Goal: Information Seeking & Learning: Understand process/instructions

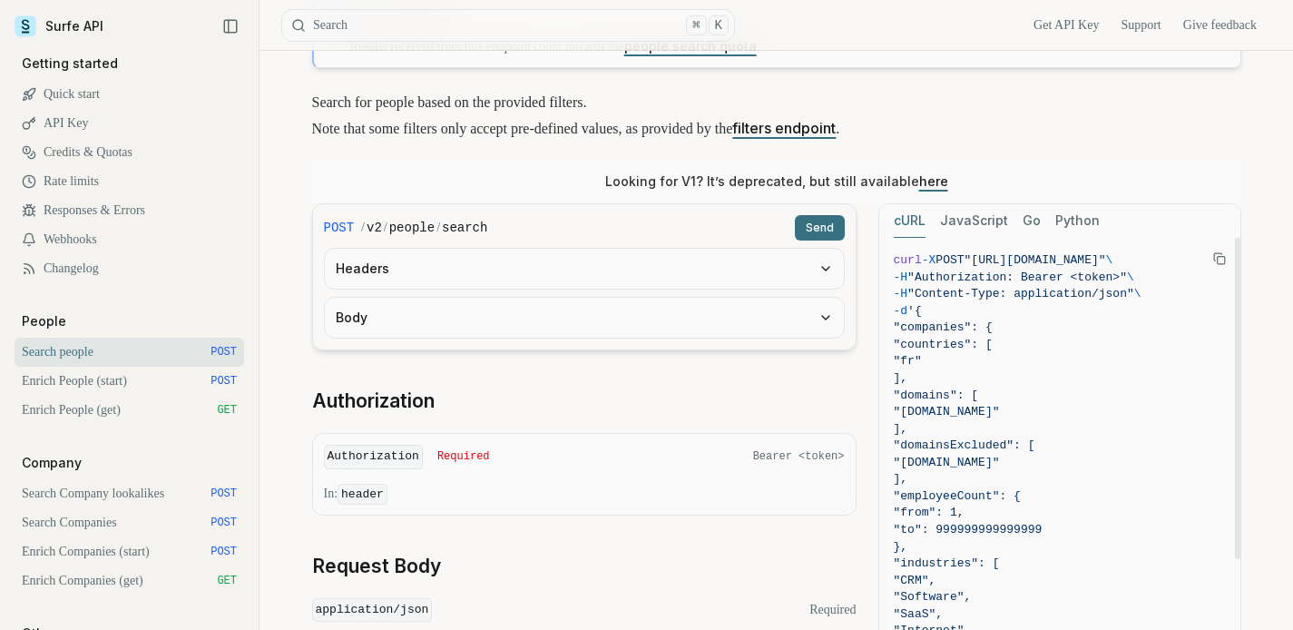
click at [1220, 256] on icon "Copy Text" at bounding box center [1219, 258] width 13 height 13
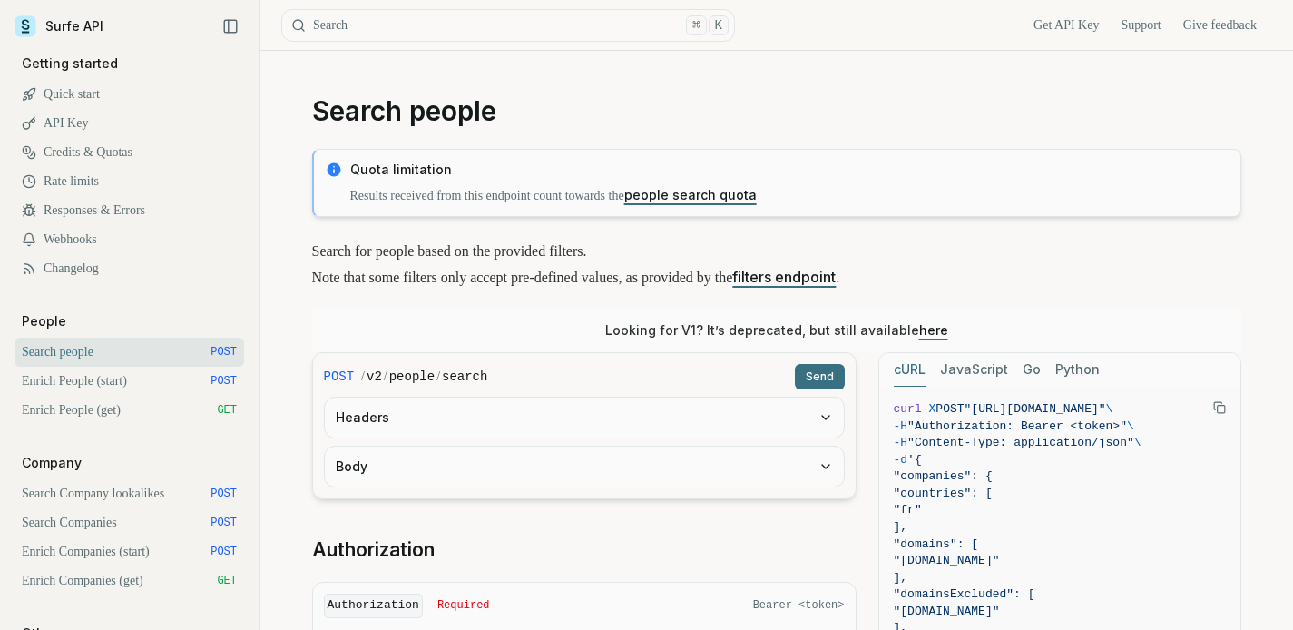
click at [1035, 23] on link "Get API Key" at bounding box center [1065, 25] width 65 height 18
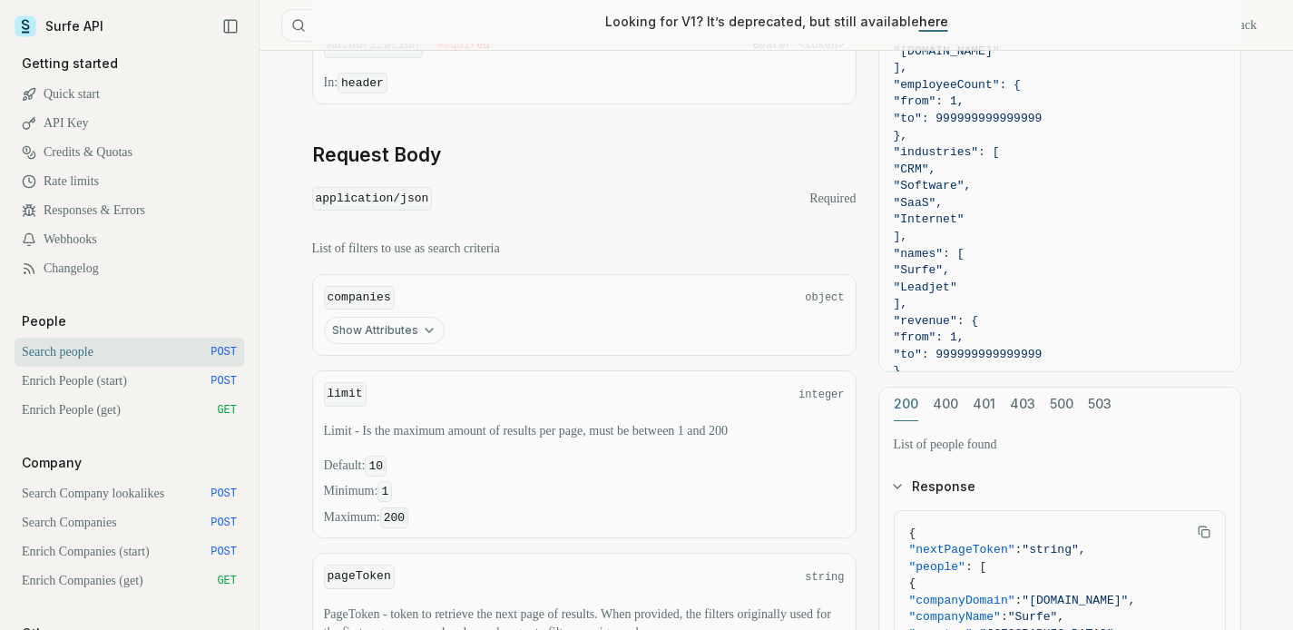
scroll to position [655, 0]
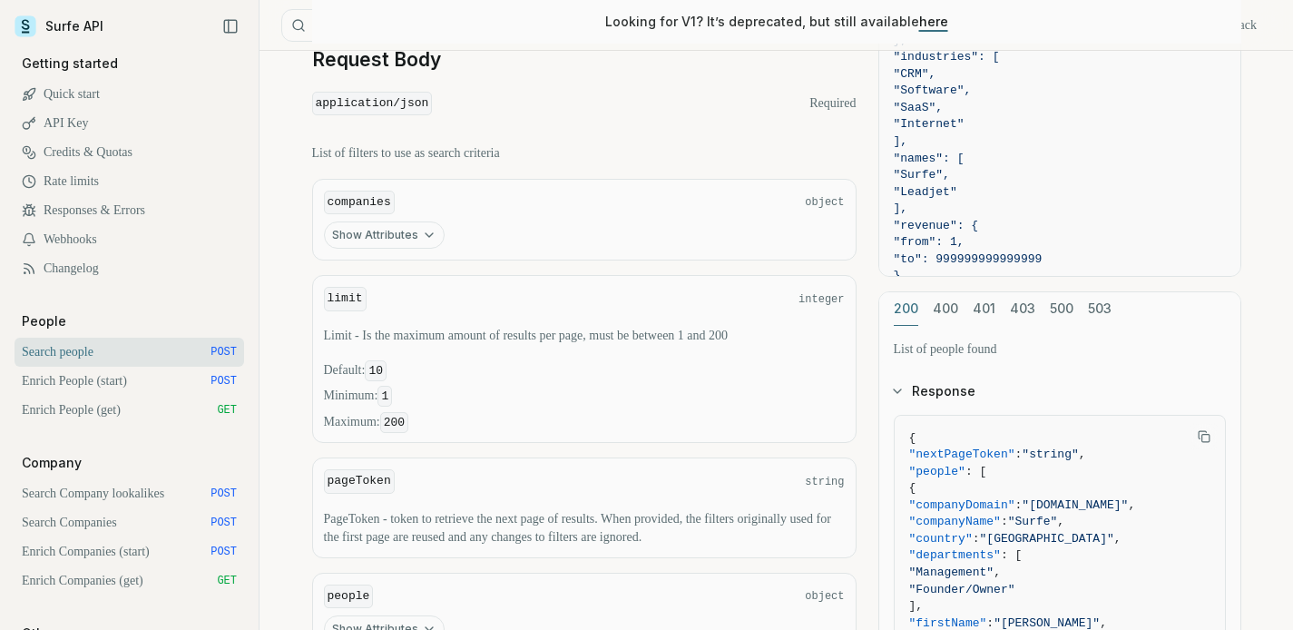
click at [405, 232] on button "Show Attributes" at bounding box center [384, 234] width 121 height 27
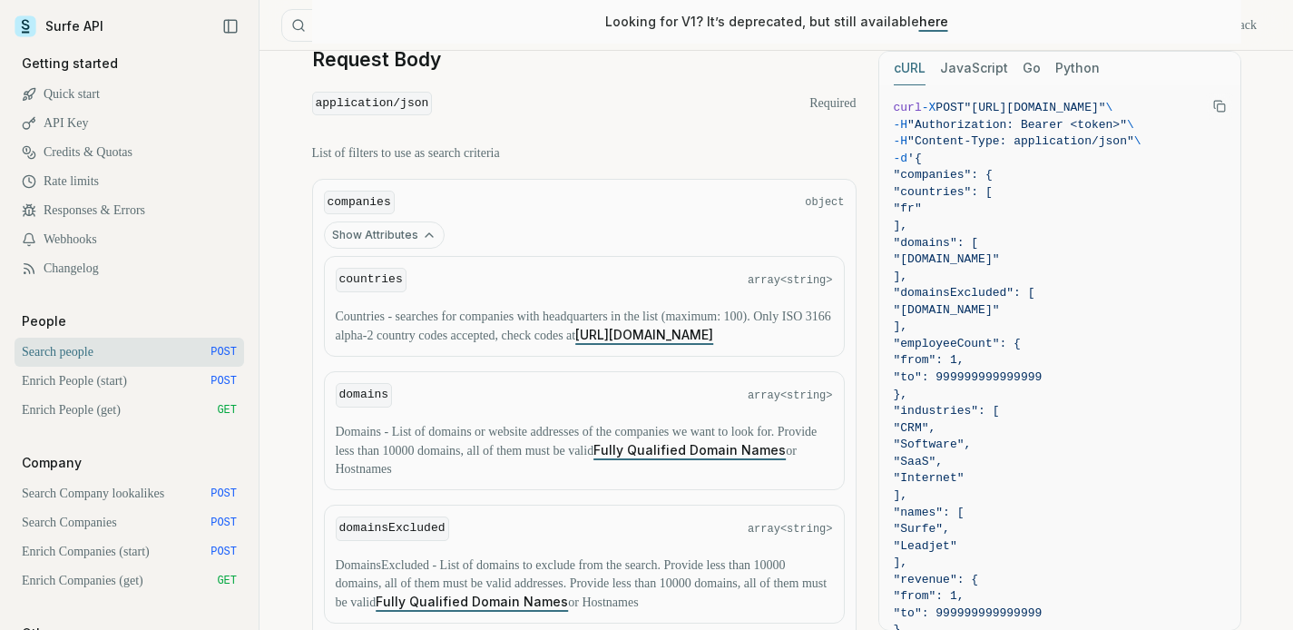
click at [406, 232] on button "Show Attributes" at bounding box center [384, 234] width 121 height 27
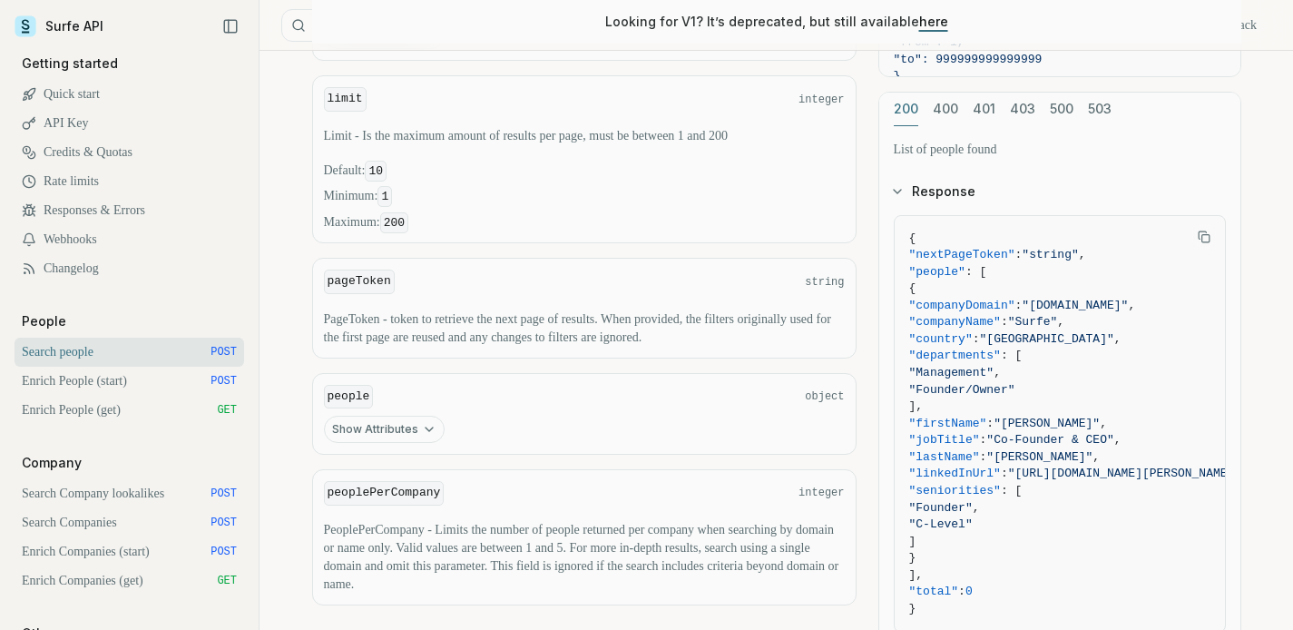
scroll to position [1028, 0]
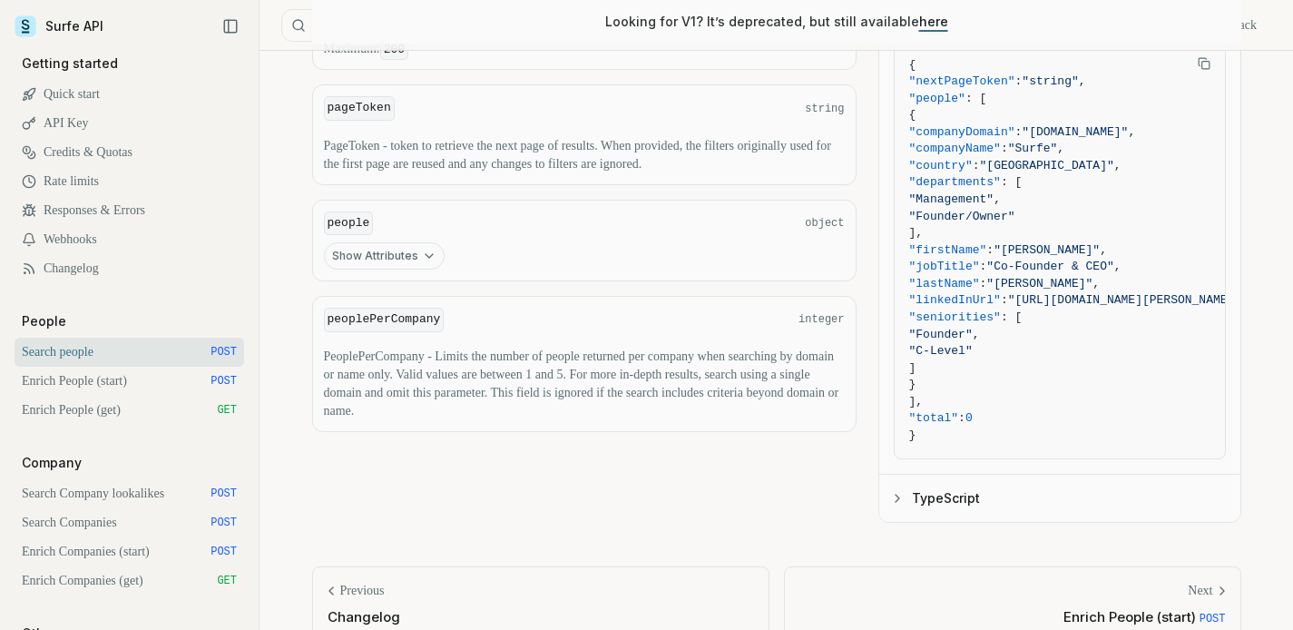
click at [422, 257] on icon "button" at bounding box center [429, 256] width 15 height 15
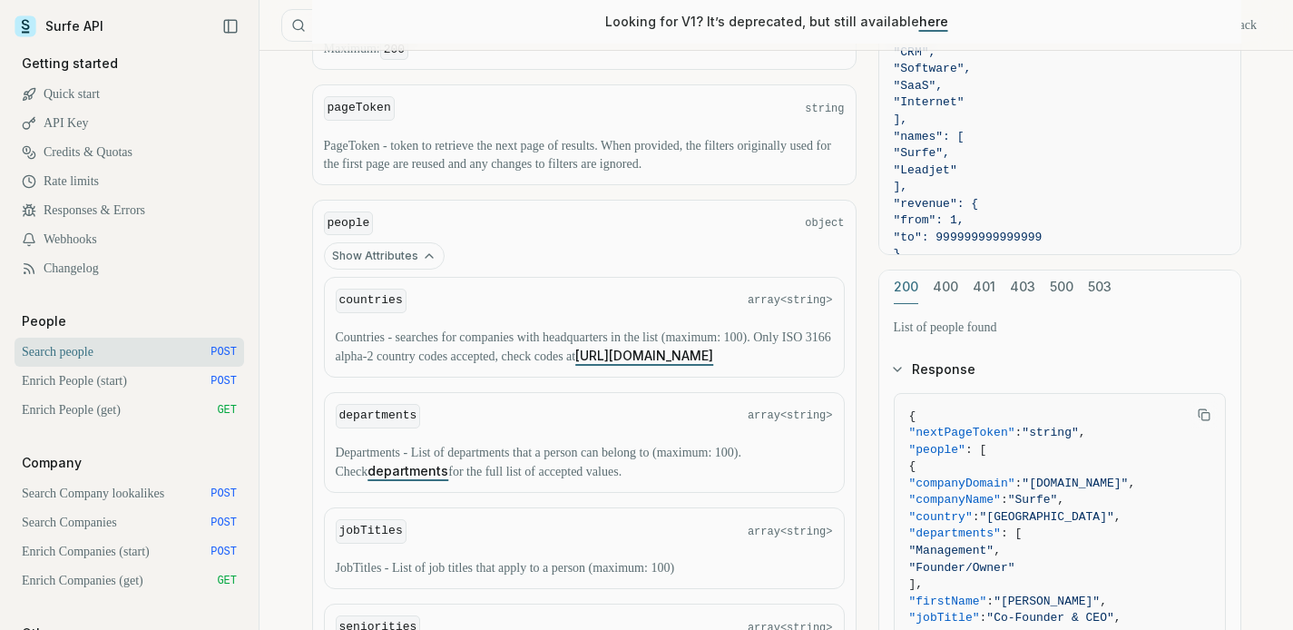
click at [422, 257] on icon "button" at bounding box center [429, 256] width 15 height 15
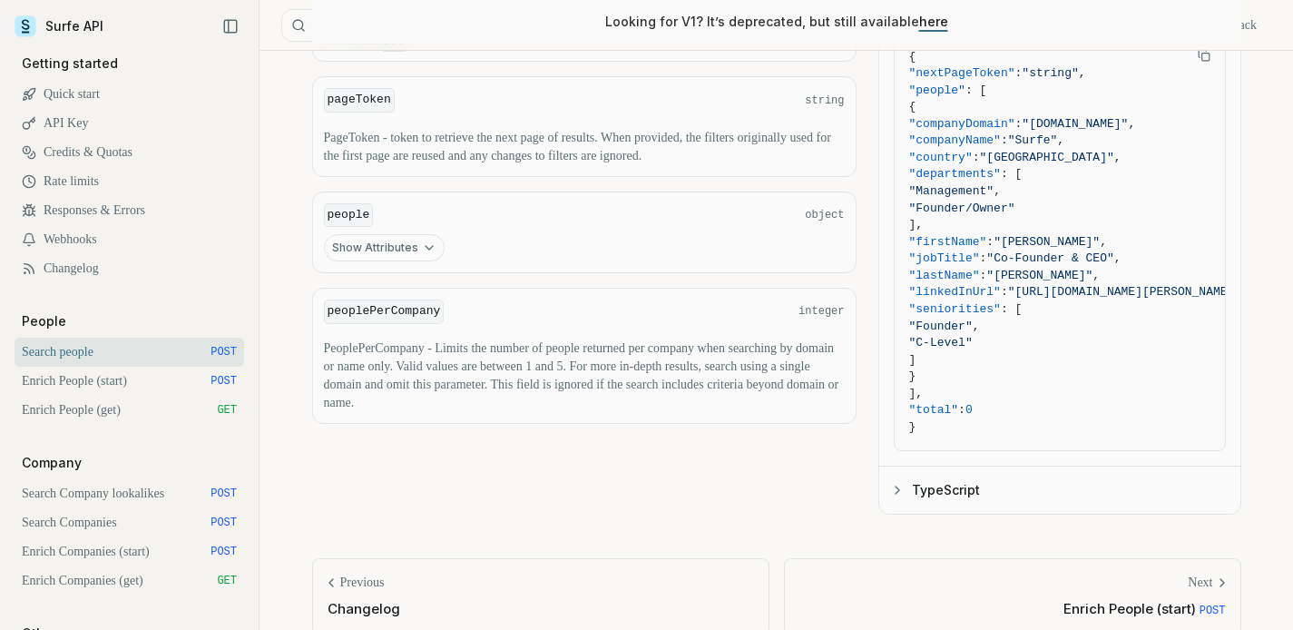
scroll to position [1061, 0]
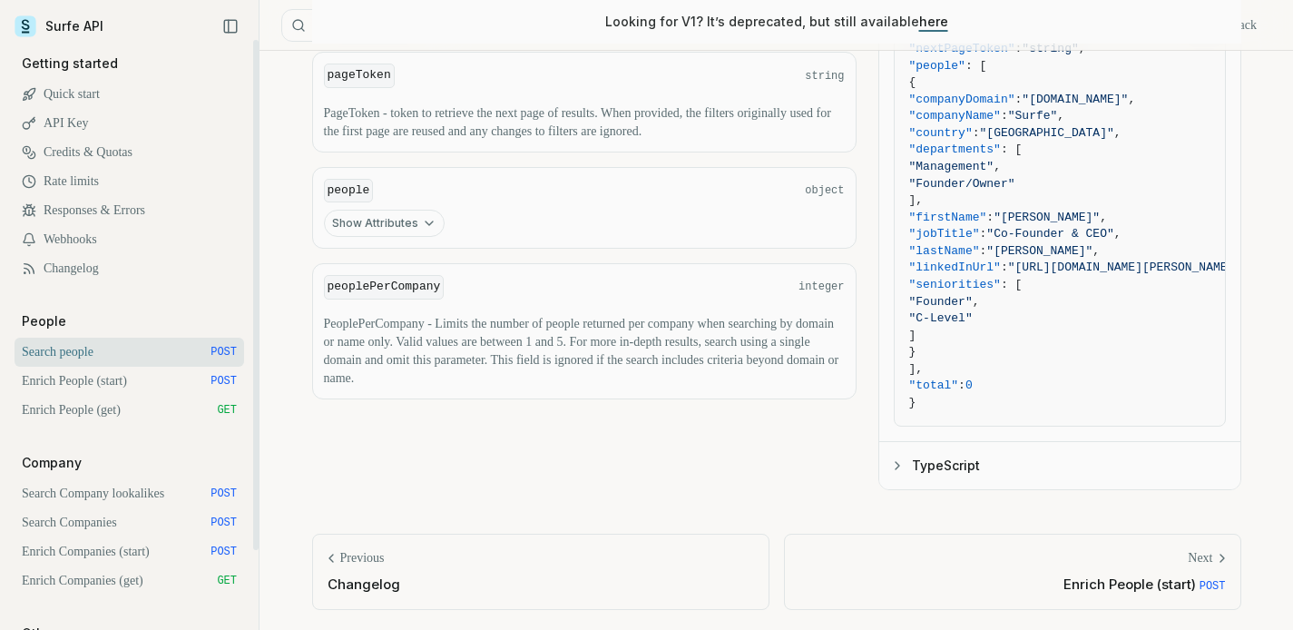
click at [135, 386] on link "Enrich People (start) POST" at bounding box center [130, 381] width 230 height 29
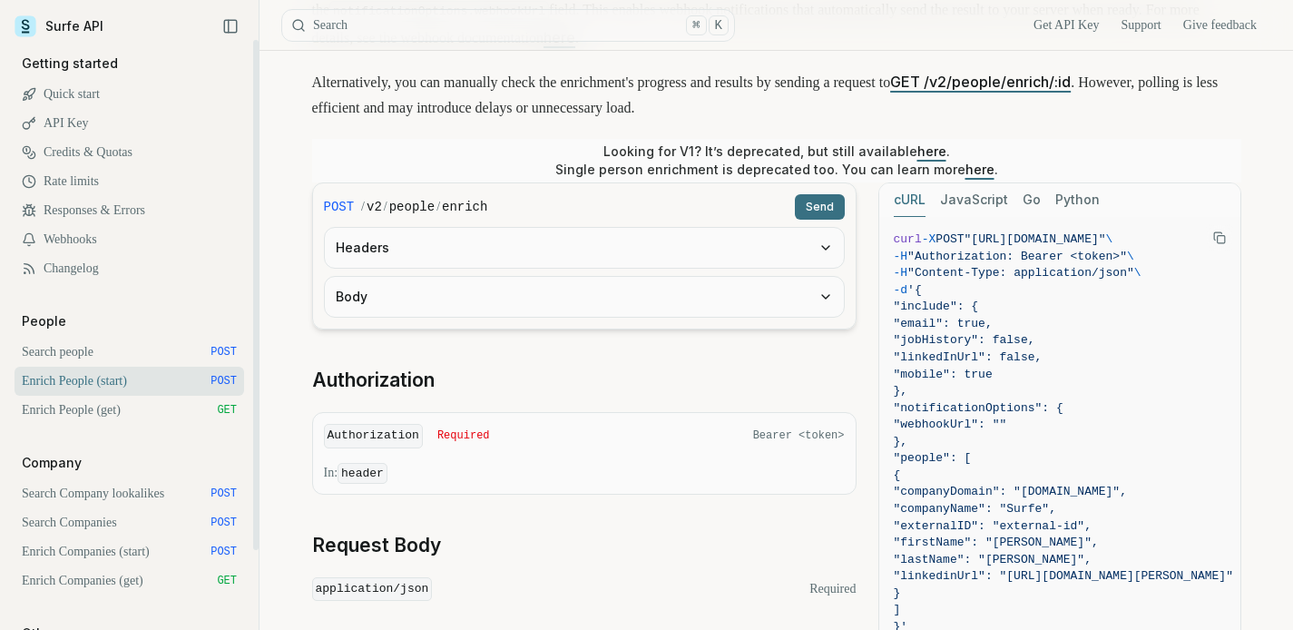
scroll to position [393, 0]
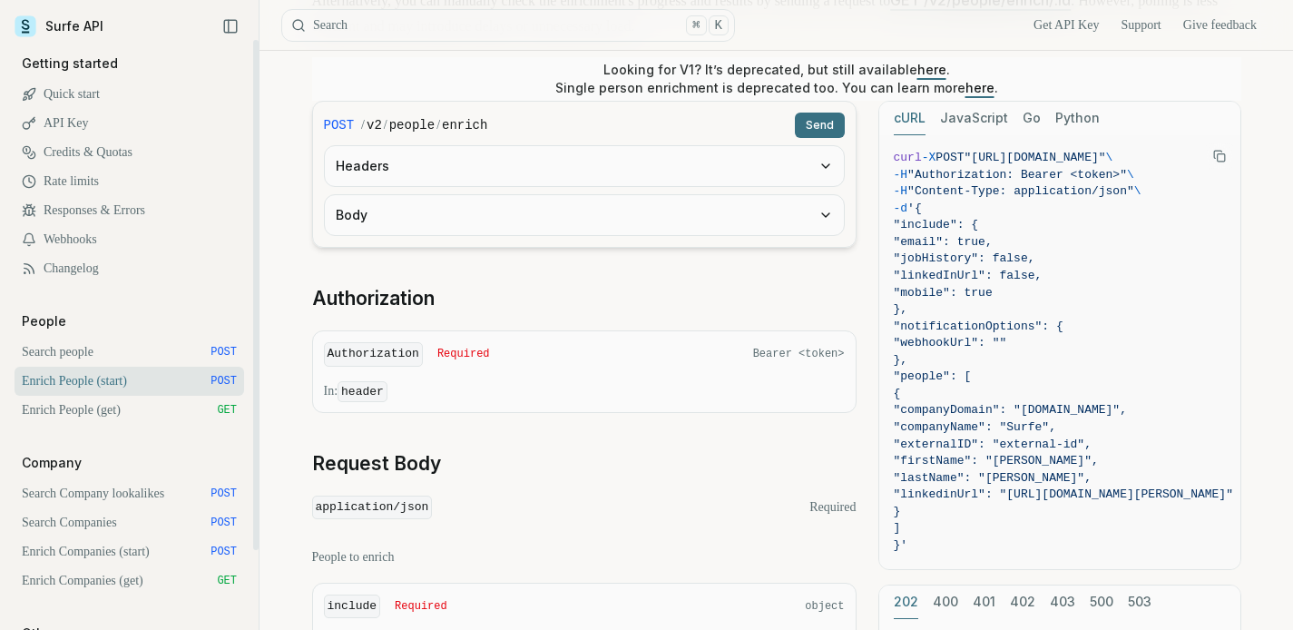
click at [109, 349] on link "Search people POST" at bounding box center [130, 352] width 230 height 29
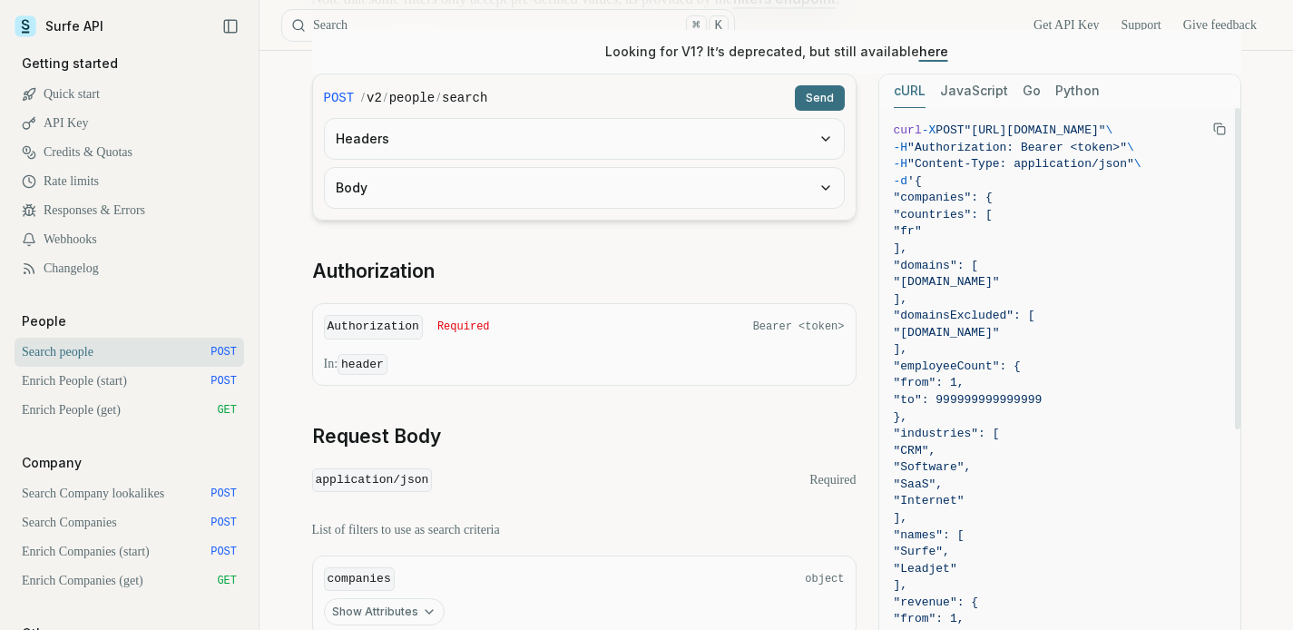
scroll to position [173, 0]
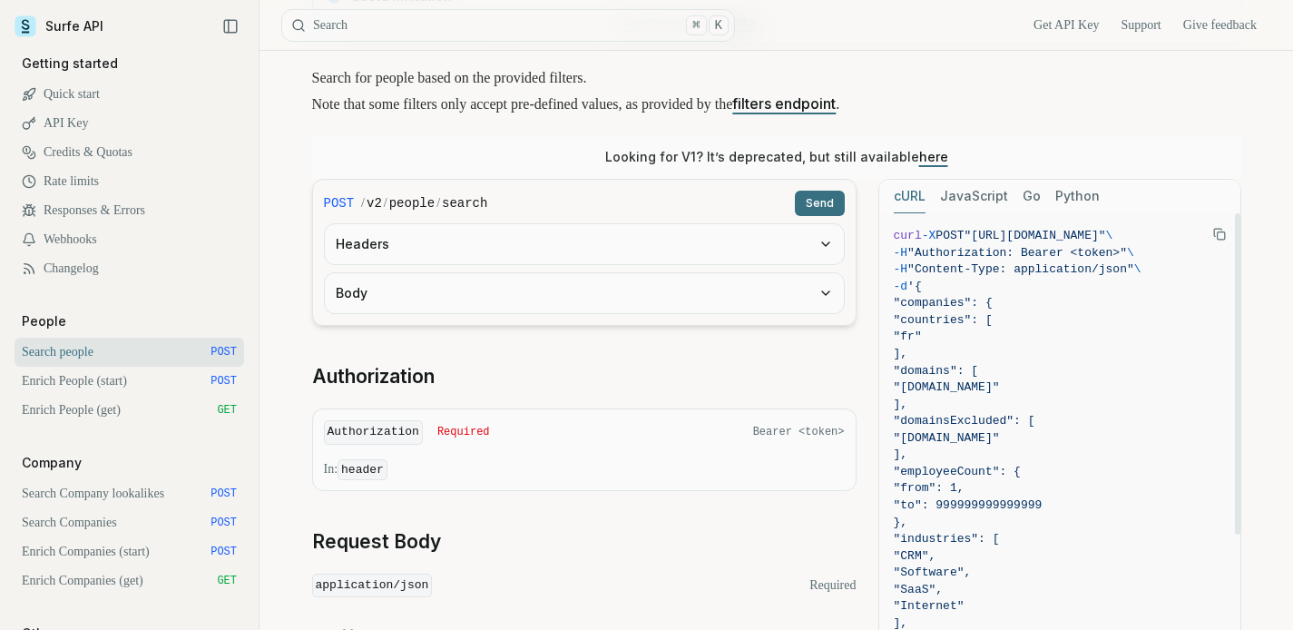
click at [1214, 229] on icon "Copy Text" at bounding box center [1217, 232] width 7 height 7
click at [88, 118] on link "API Key" at bounding box center [130, 123] width 230 height 29
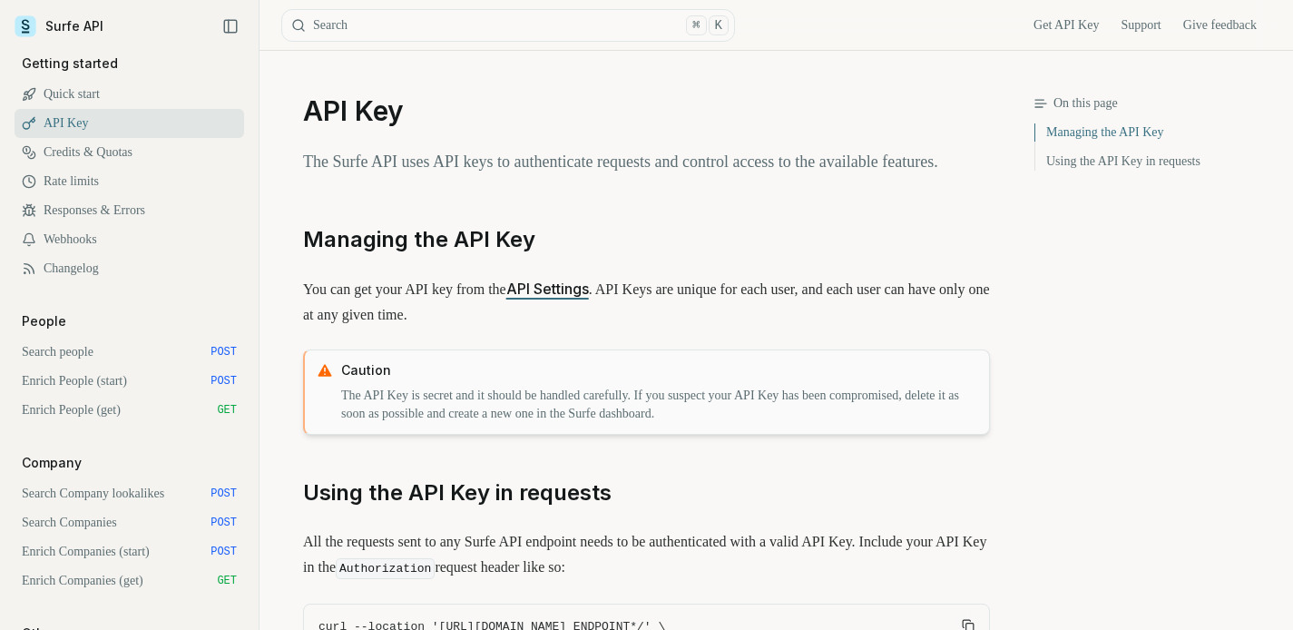
click at [1066, 35] on div "Get API Key Support Give feedback" at bounding box center [1003, 25] width 536 height 50
click at [1059, 24] on link "Get API Key" at bounding box center [1065, 25] width 65 height 18
click at [120, 358] on link "Search people POST" at bounding box center [130, 352] width 230 height 29
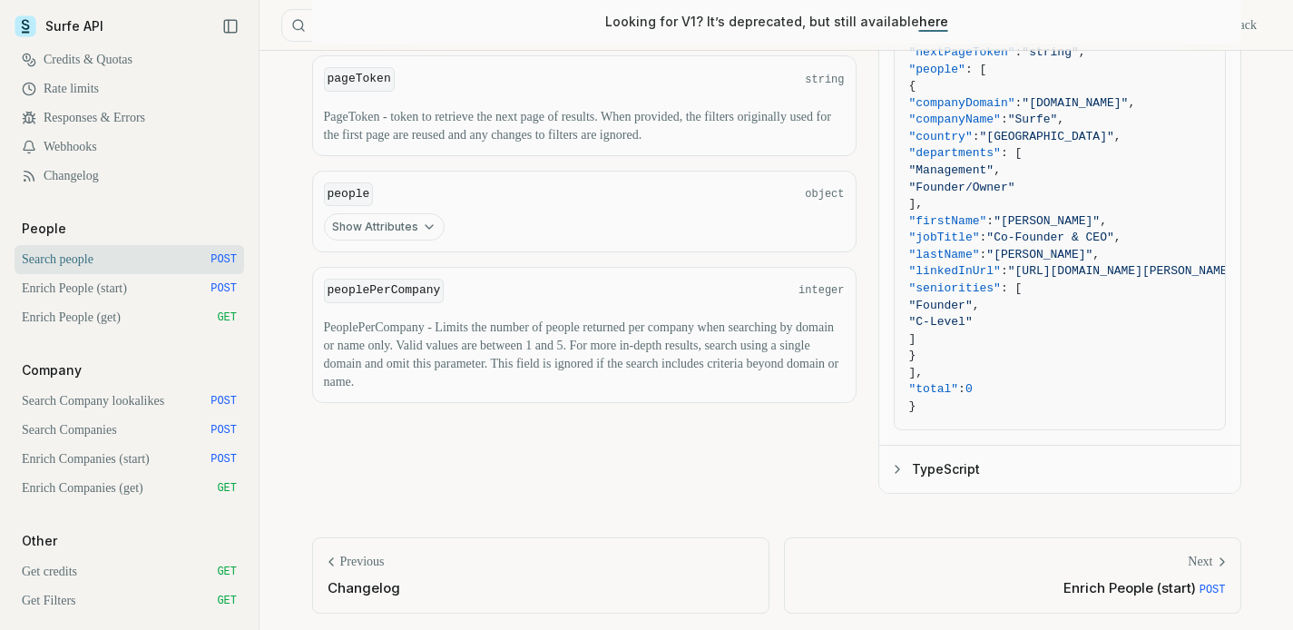
scroll to position [1044, 0]
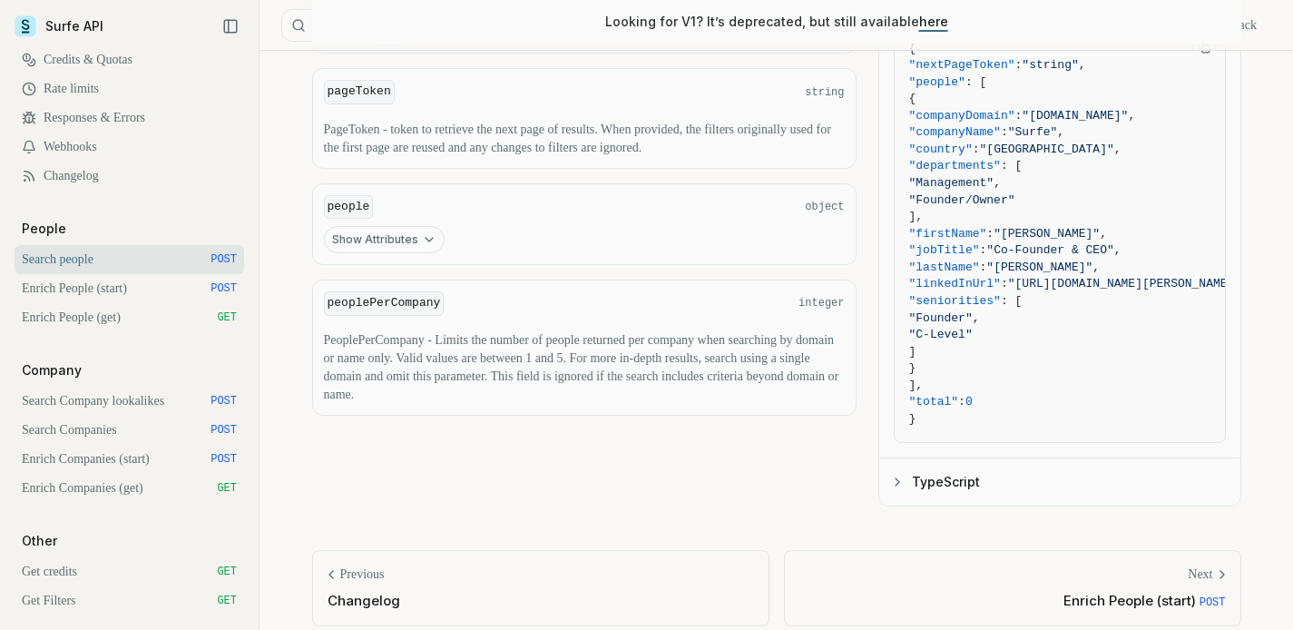
click at [409, 240] on button "Show Attributes" at bounding box center [384, 239] width 121 height 27
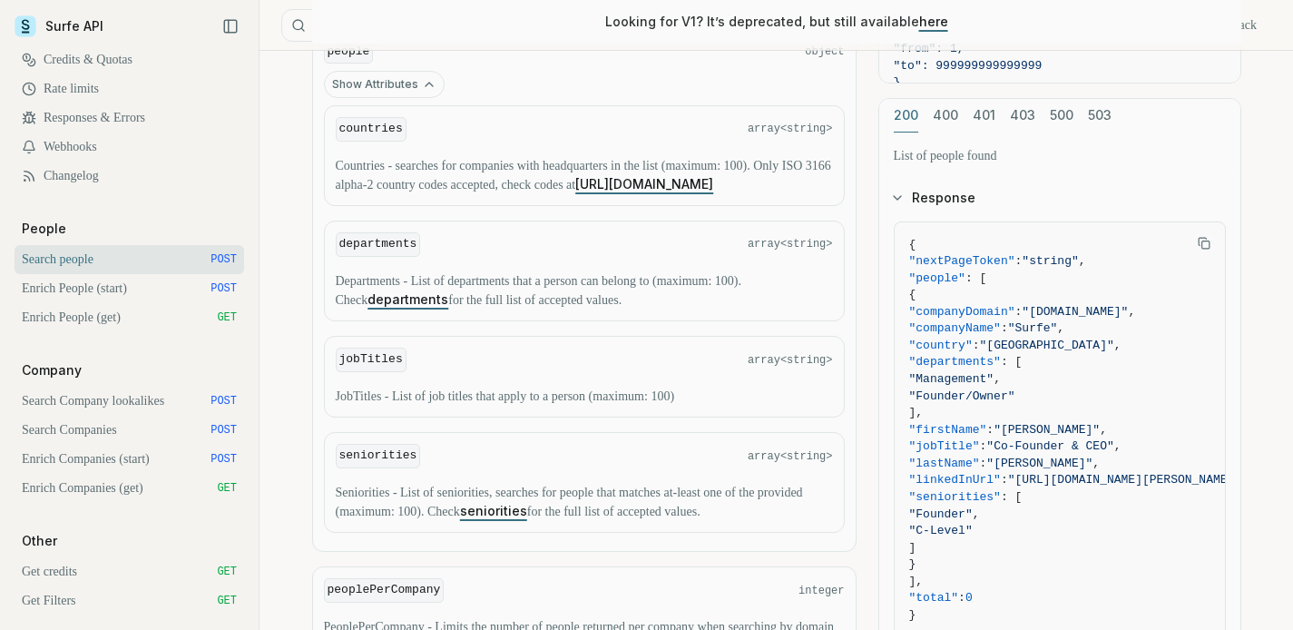
scroll to position [1235, 0]
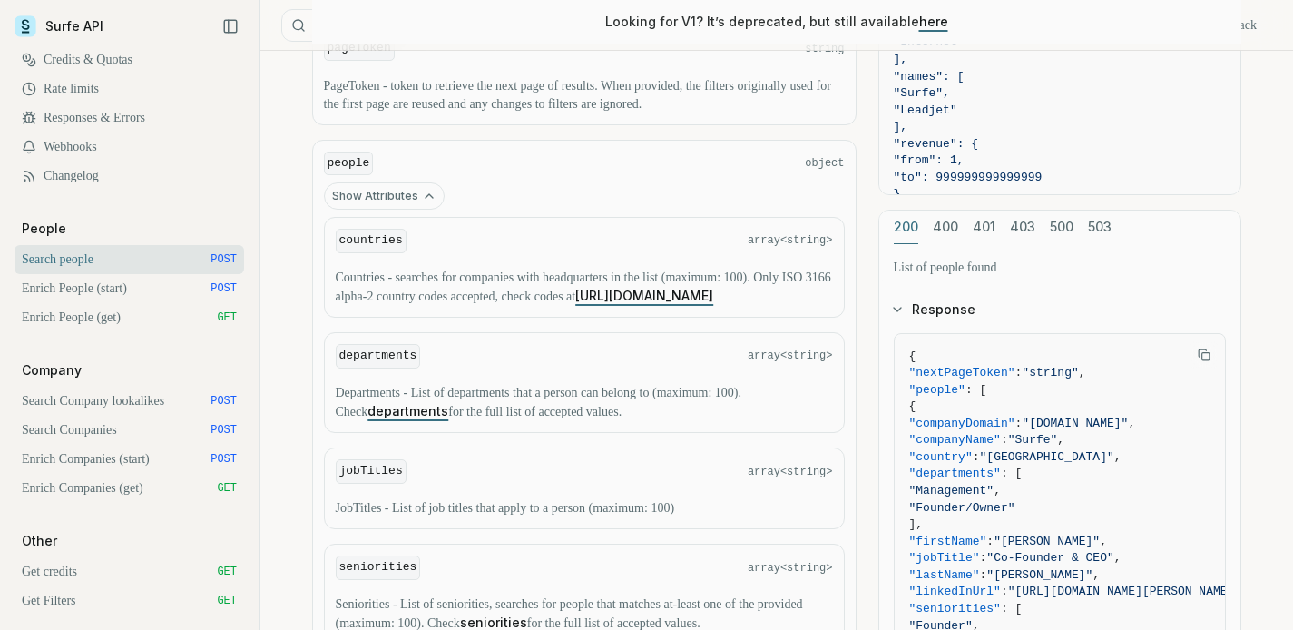
click at [388, 196] on button "Show Attributes" at bounding box center [384, 195] width 121 height 27
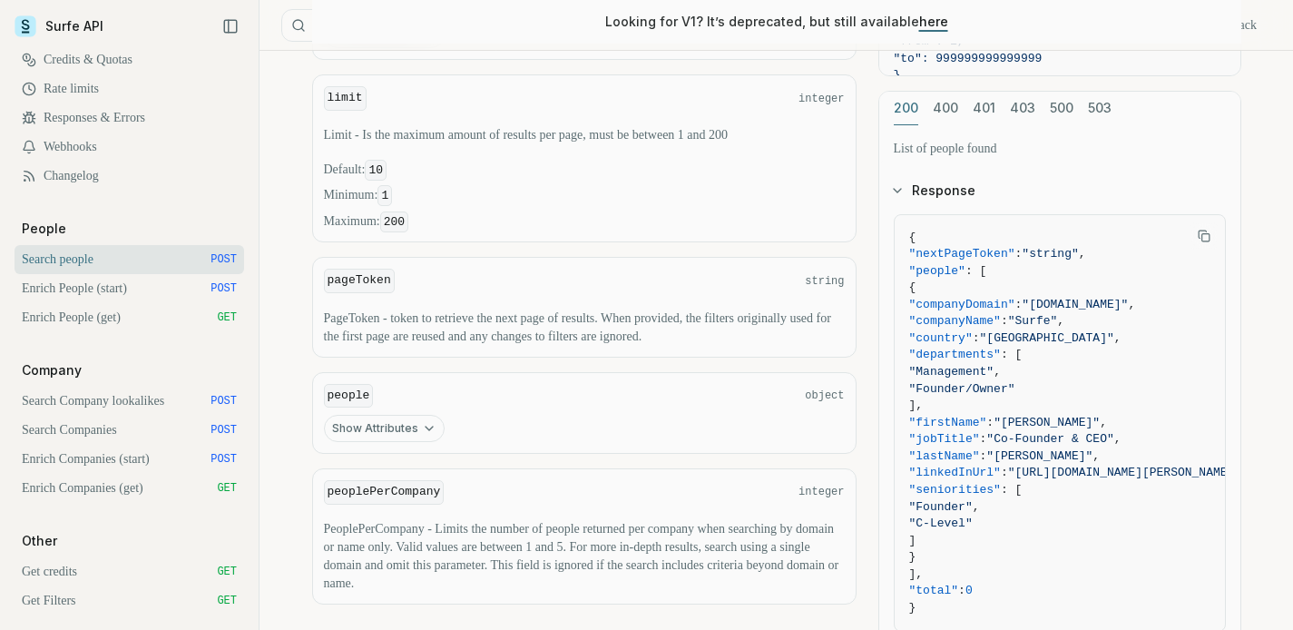
scroll to position [717, 0]
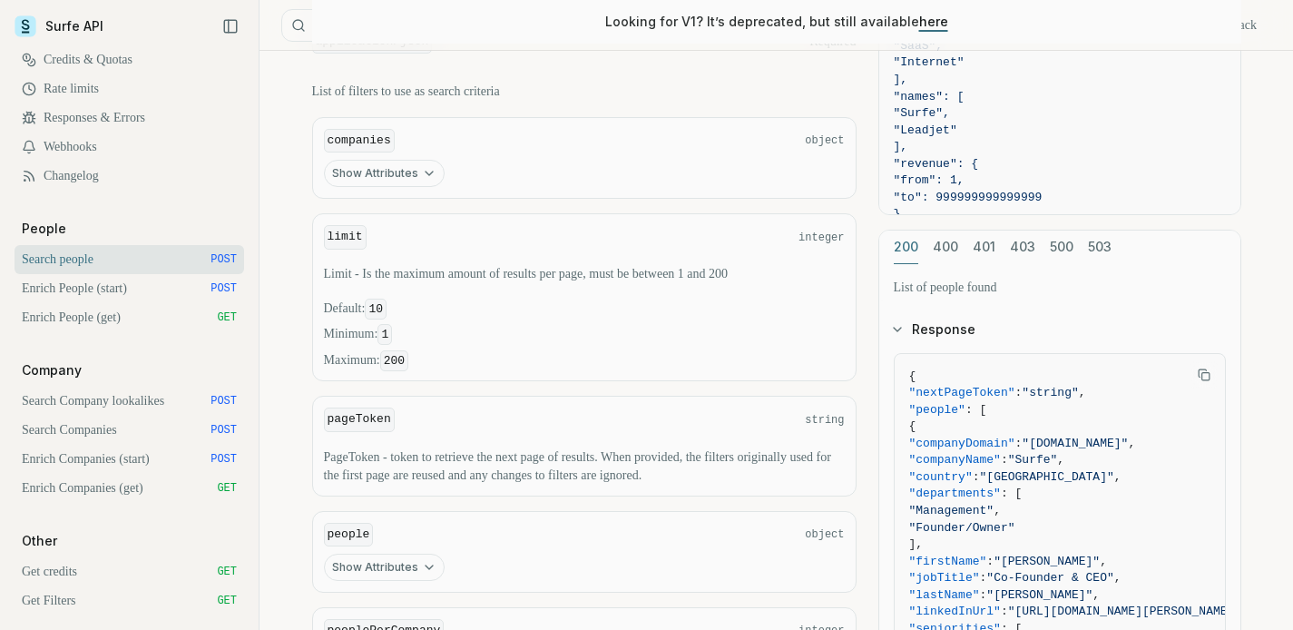
click at [383, 169] on button "Show Attributes" at bounding box center [384, 173] width 121 height 27
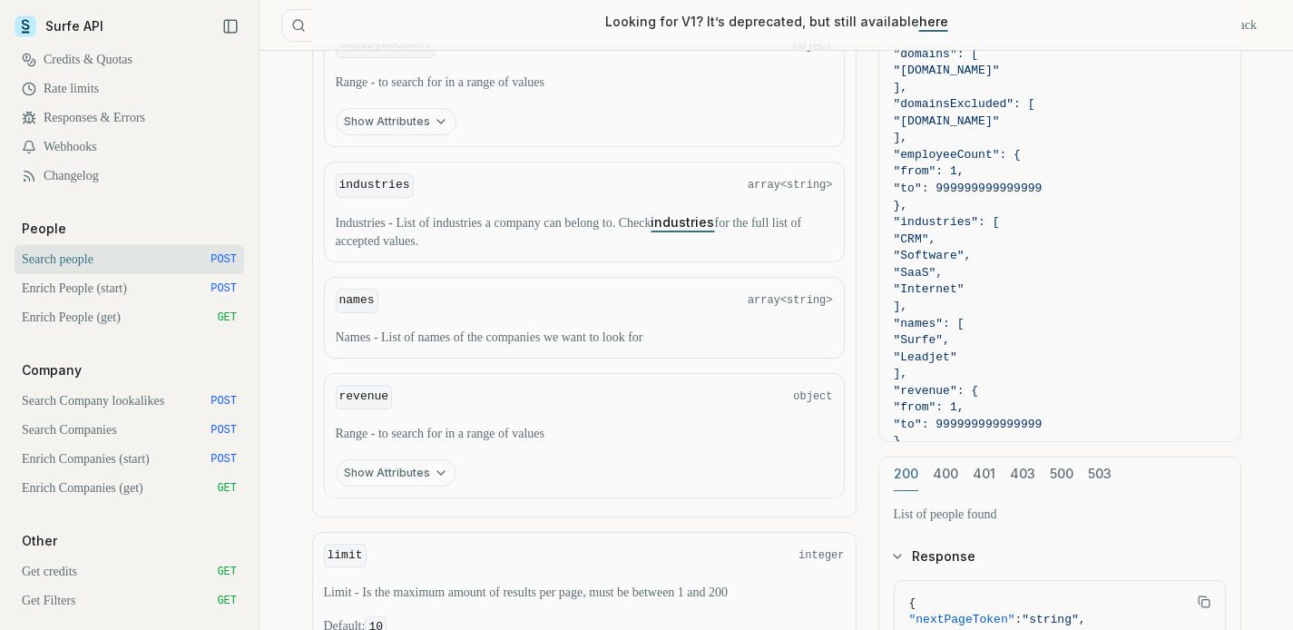
scroll to position [1273, 0]
click at [957, 362] on span ""Leadjet"" at bounding box center [926, 355] width 64 height 14
click at [974, 331] on span ""names": [" at bounding box center [1060, 322] width 332 height 17
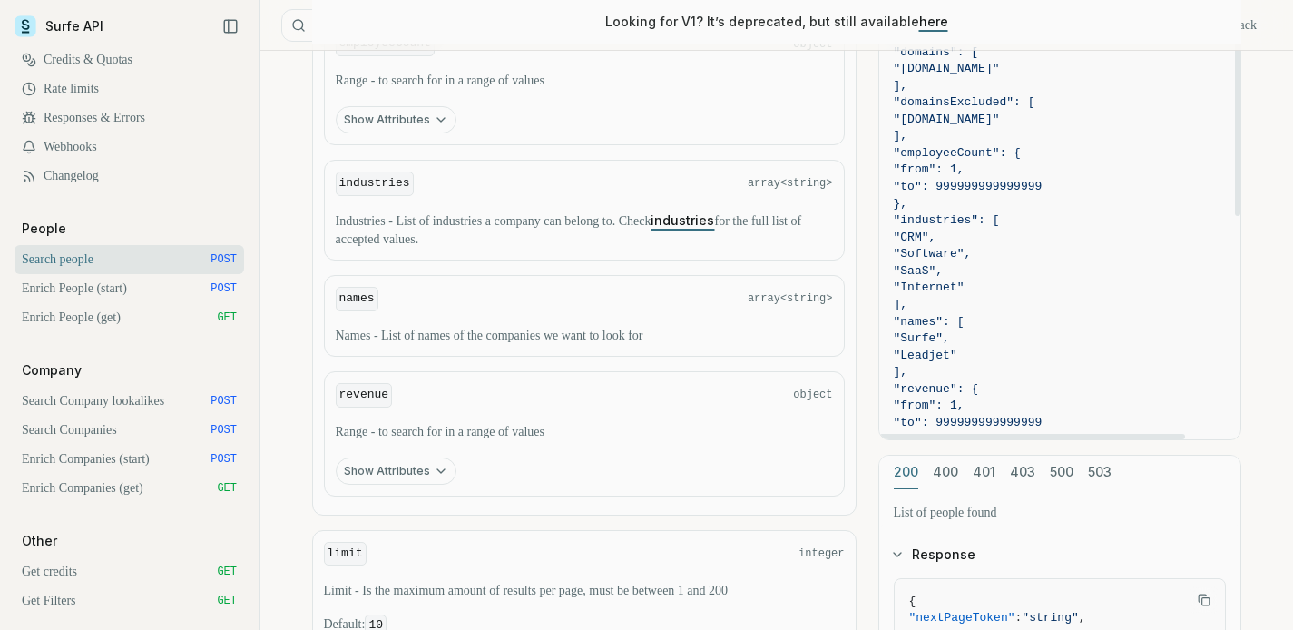
click at [950, 345] on span ""Surfe"," at bounding box center [922, 338] width 56 height 14
click at [957, 362] on span ""Leadjet"" at bounding box center [926, 355] width 64 height 14
click at [380, 484] on button "Show Attributes" at bounding box center [396, 470] width 121 height 27
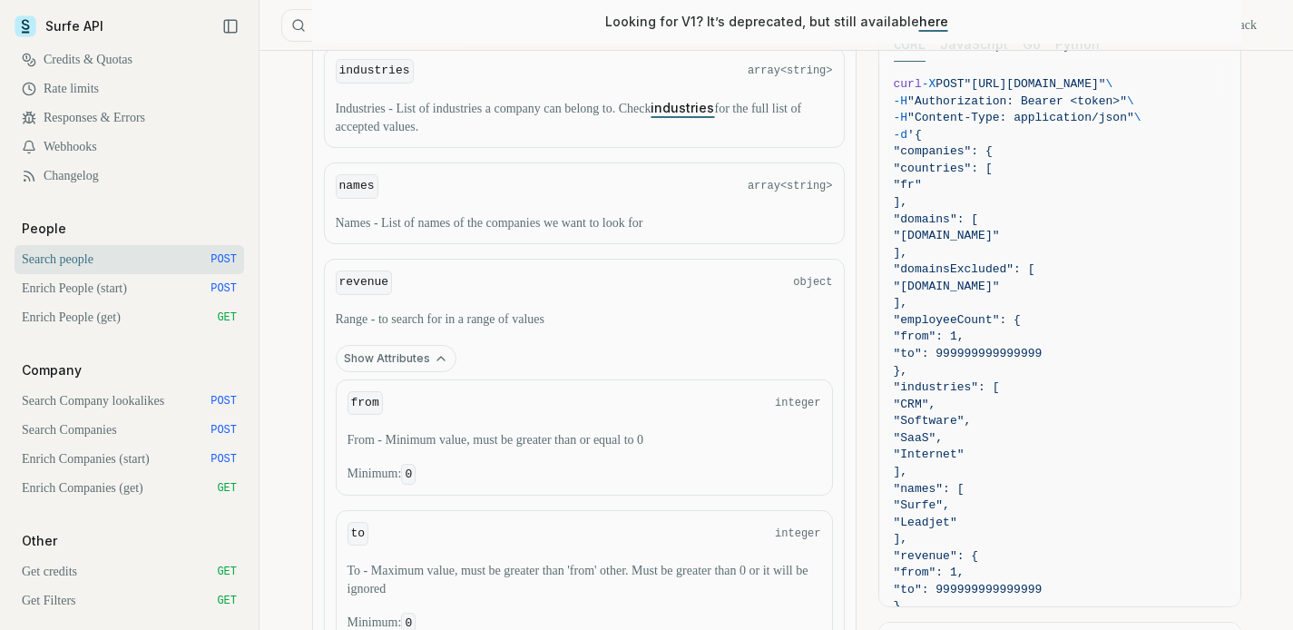
scroll to position [1600, 0]
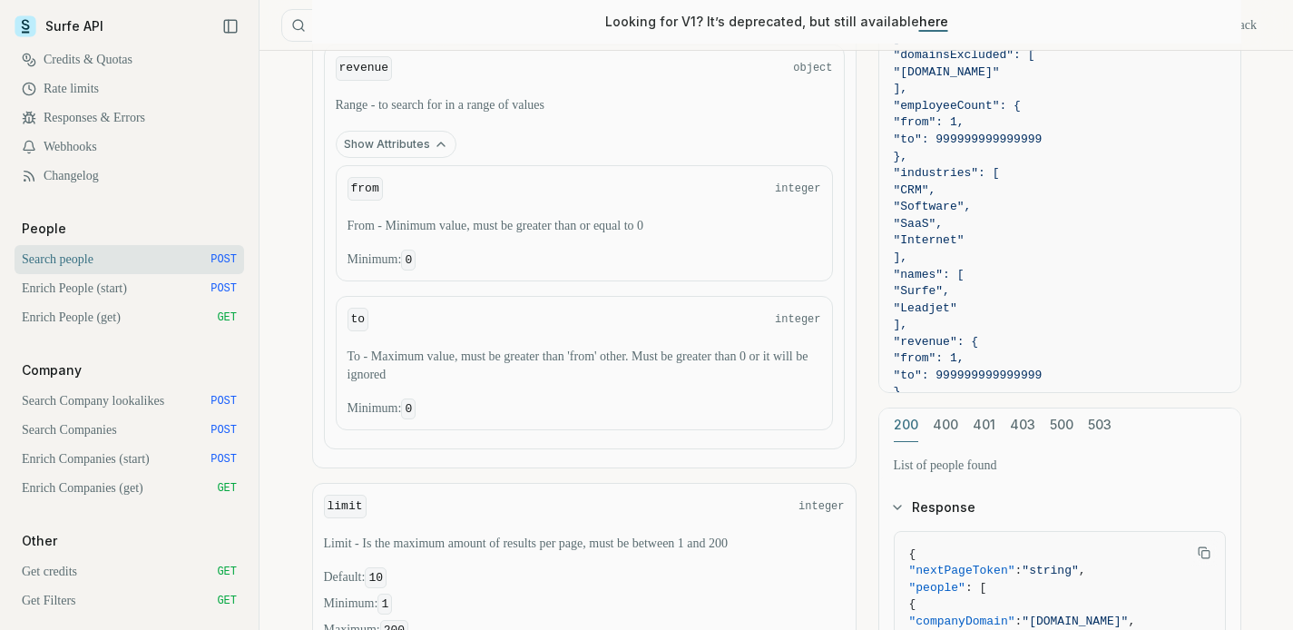
click at [415, 149] on button "Show Attributes" at bounding box center [396, 144] width 121 height 27
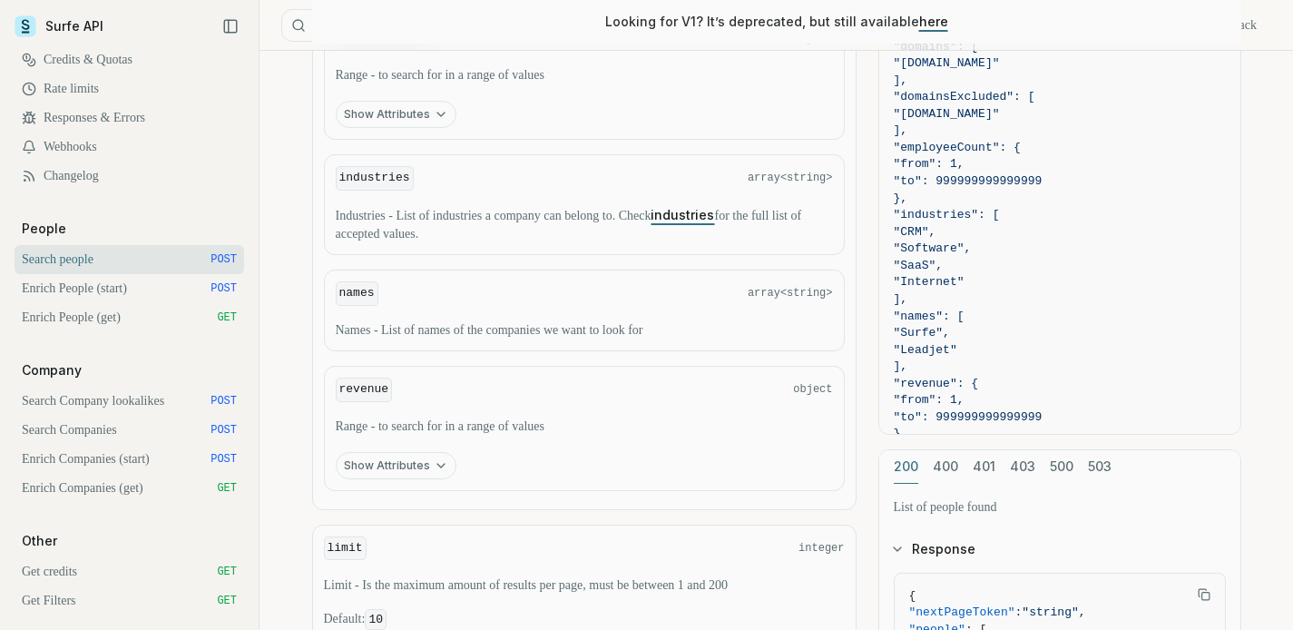
scroll to position [1259, 0]
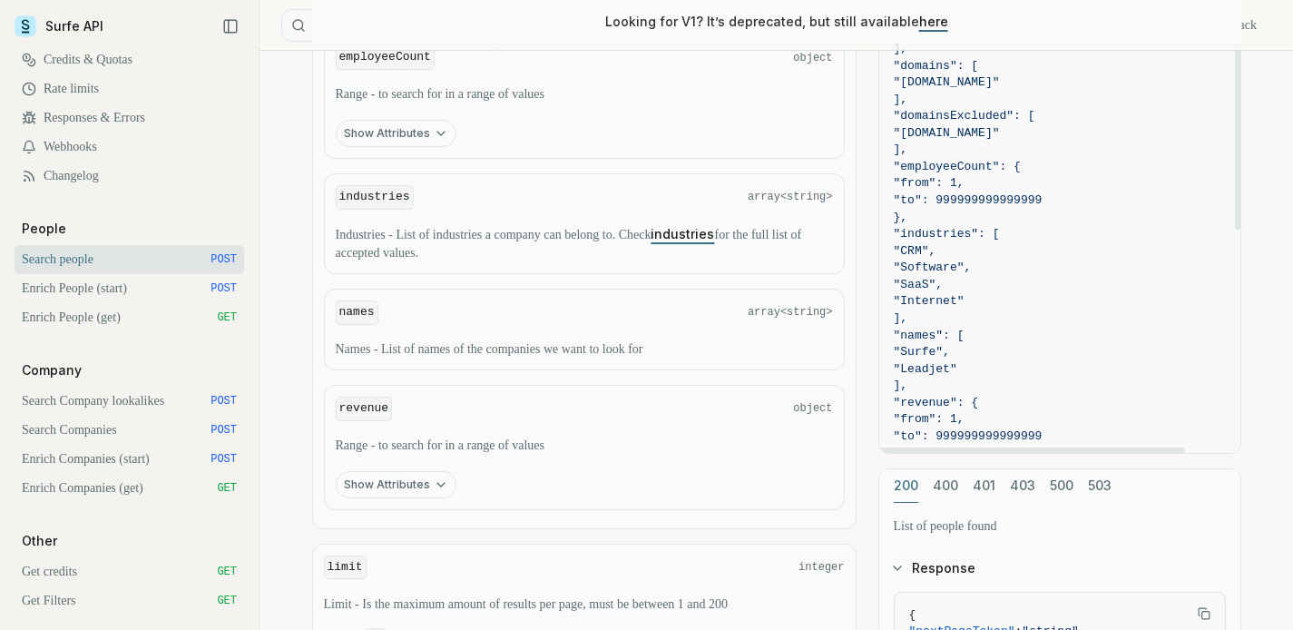
click at [1119, 338] on span ""names": [" at bounding box center [1060, 336] width 332 height 17
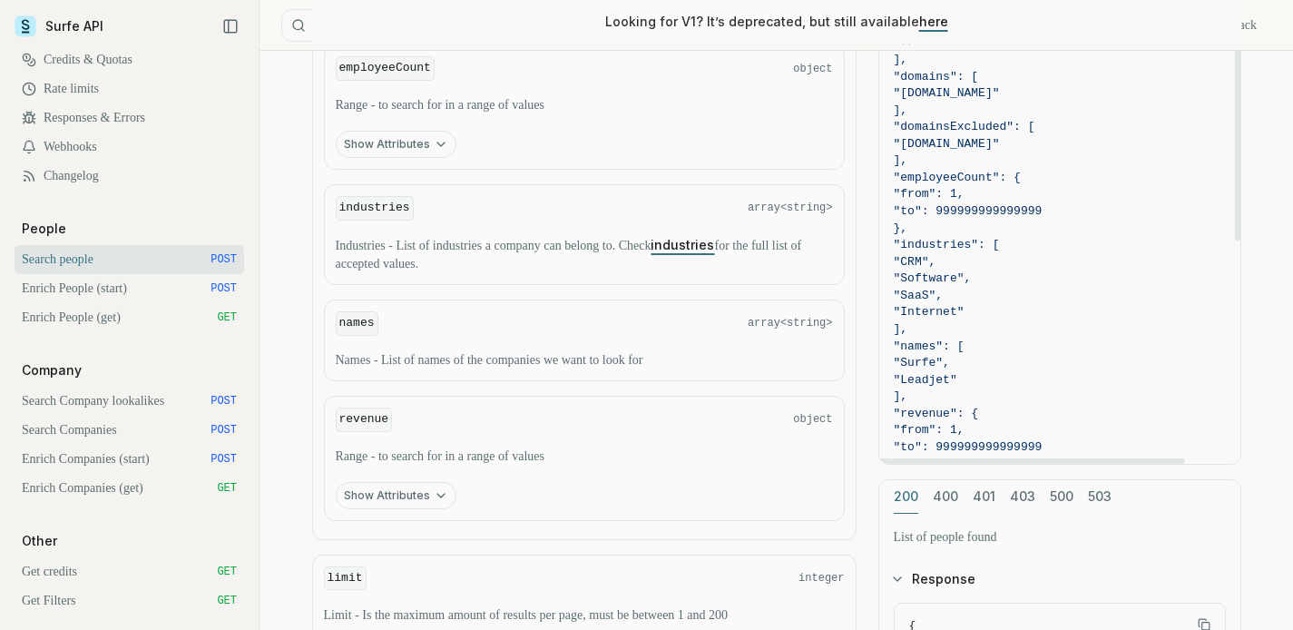
scroll to position [1248, 0]
click at [714, 253] on link "industries" at bounding box center [683, 245] width 64 height 15
